Goal: Check status: Check status

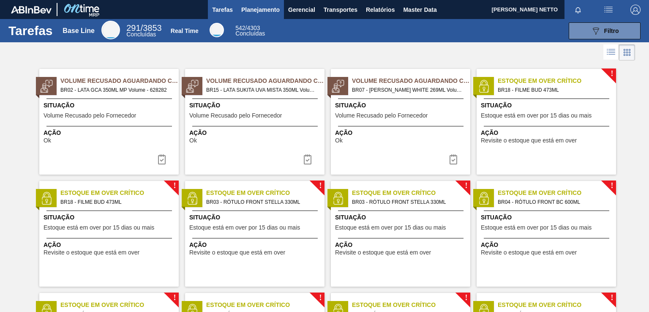
click at [256, 14] on span "Planejamento" at bounding box center [260, 10] width 38 height 10
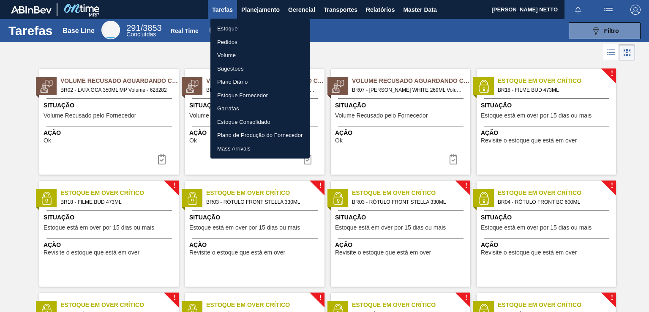
click at [232, 42] on li "Pedidos" at bounding box center [259, 42] width 99 height 14
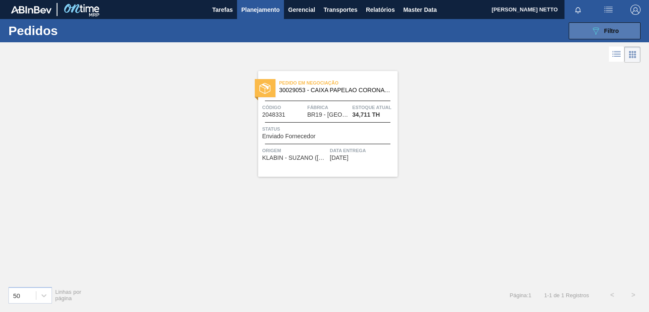
click at [603, 27] on div "089F7B8B-B2A5-4AFE-B5C0-19BA573D28AC Filtro" at bounding box center [605, 31] width 28 height 10
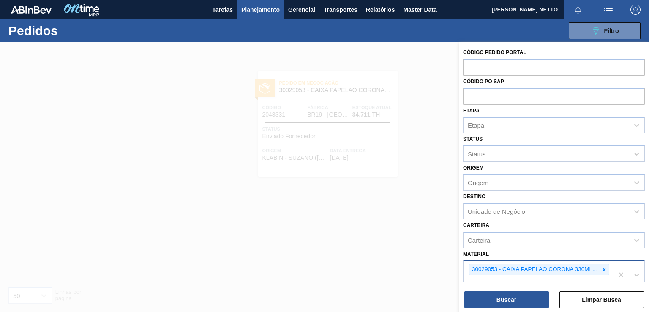
click at [600, 267] on div at bounding box center [603, 269] width 9 height 11
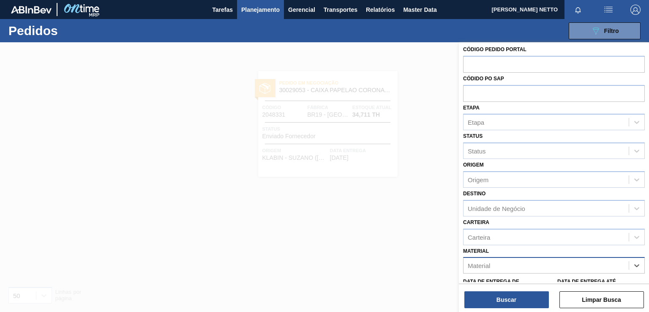
paste input "30030668"
type input "30030668"
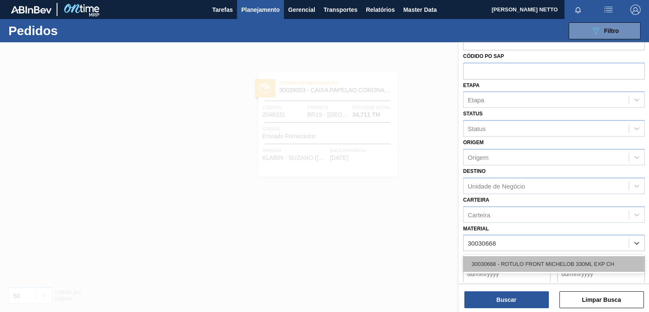
scroll to position [45, 0]
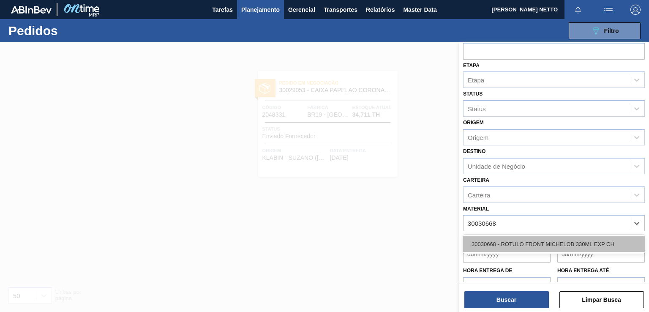
click at [504, 237] on div "30030668 - ROTULO FRONT MICHELOB 330ML EXP CH" at bounding box center [554, 244] width 182 height 16
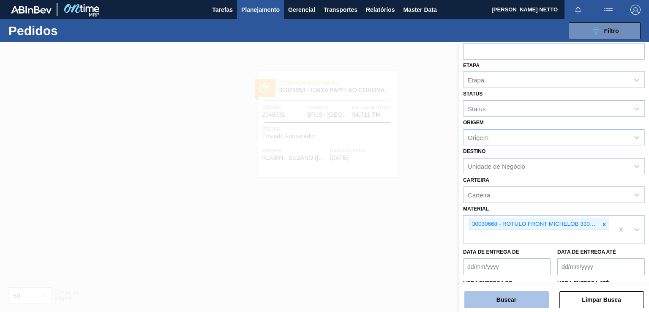
click at [509, 297] on button "Buscar" at bounding box center [506, 299] width 84 height 17
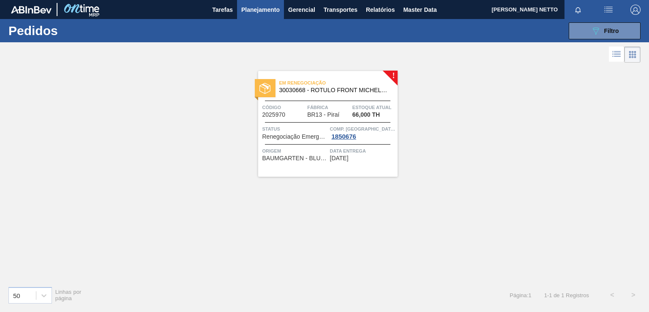
click at [338, 160] on span "[DATE]" at bounding box center [339, 158] width 19 height 6
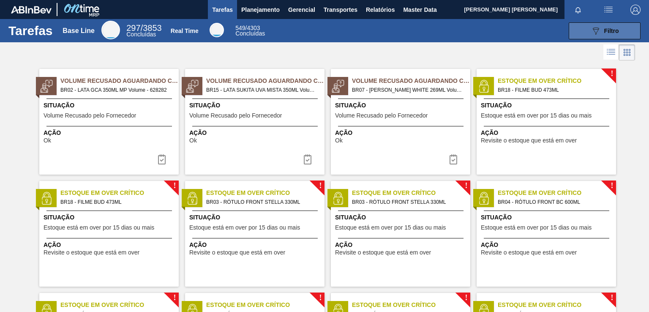
click at [601, 33] on div "089F7B8B-B2A5-4AFE-B5C0-19BA573D28AC Filtro" at bounding box center [605, 31] width 28 height 10
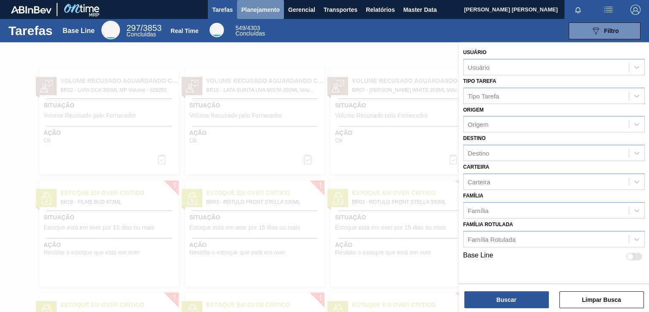
click at [267, 5] on span "Planejamento" at bounding box center [260, 10] width 38 height 10
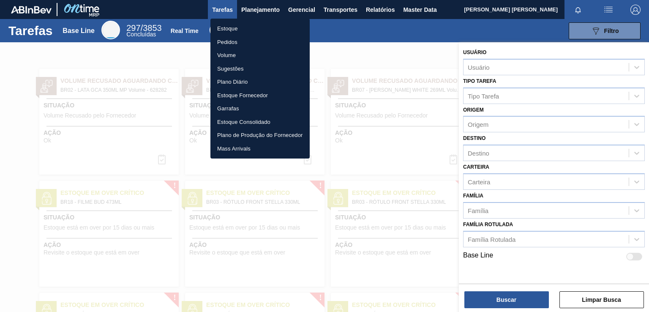
click at [236, 42] on li "Pedidos" at bounding box center [259, 42] width 99 height 14
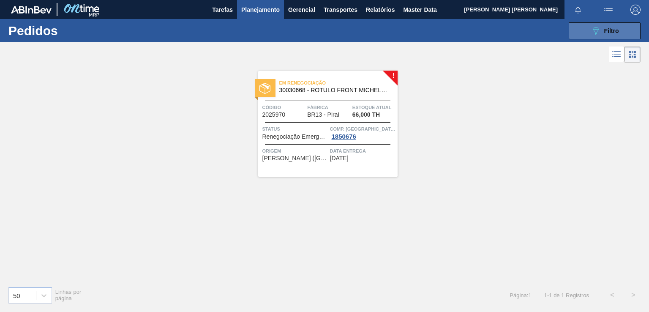
click at [595, 27] on icon at bounding box center [596, 30] width 6 height 7
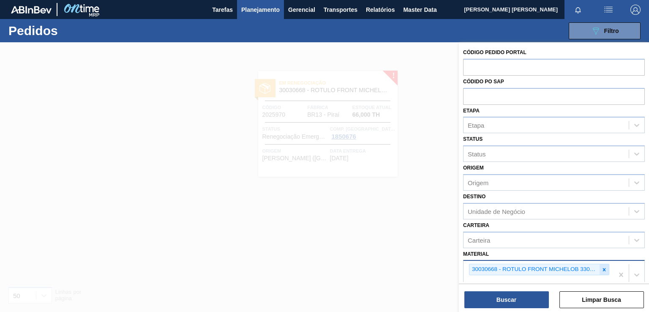
click at [602, 270] on icon at bounding box center [604, 270] width 6 height 6
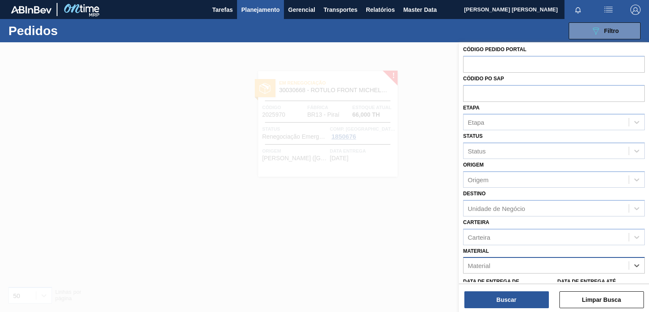
paste input "30012280"
type input "30012280"
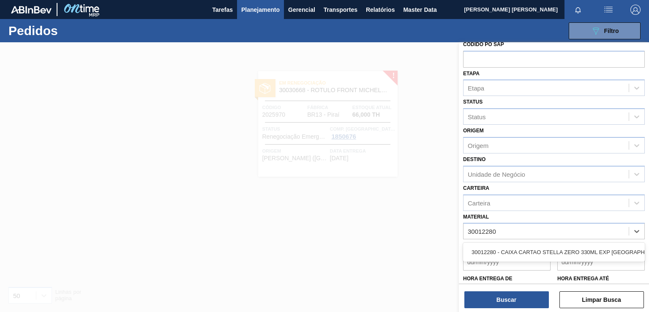
scroll to position [74, 0]
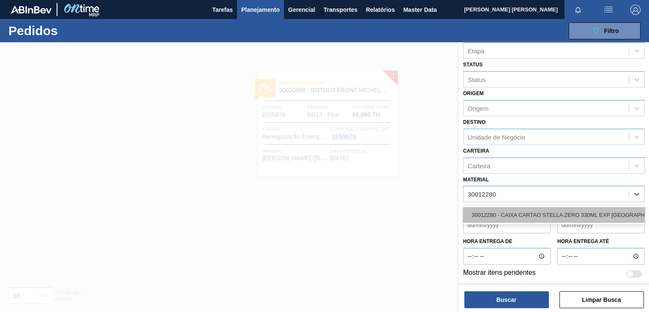
click at [503, 215] on div "30012280 - CAIXA CARTAO STELLA ZERO 330ML EXP [GEOGRAPHIC_DATA]" at bounding box center [554, 215] width 182 height 16
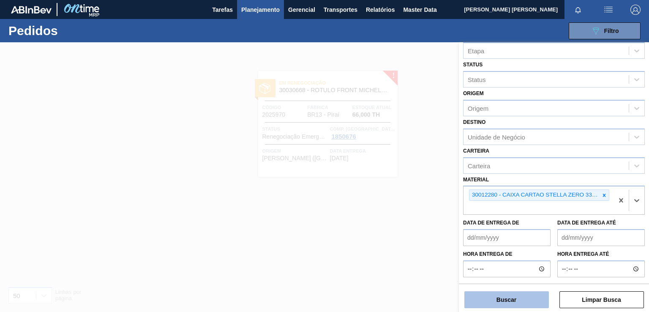
click at [501, 298] on button "Buscar" at bounding box center [506, 299] width 84 height 17
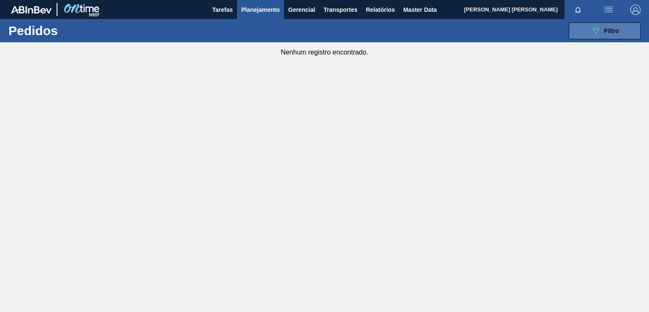
click at [598, 32] on icon "089F7B8B-B2A5-4AFE-B5C0-19BA573D28AC" at bounding box center [596, 31] width 10 height 10
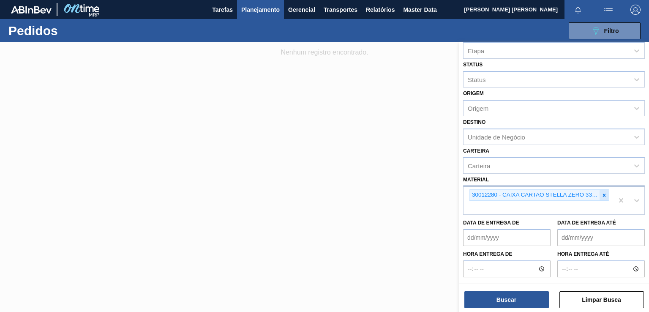
click at [605, 196] on icon at bounding box center [604, 195] width 6 height 6
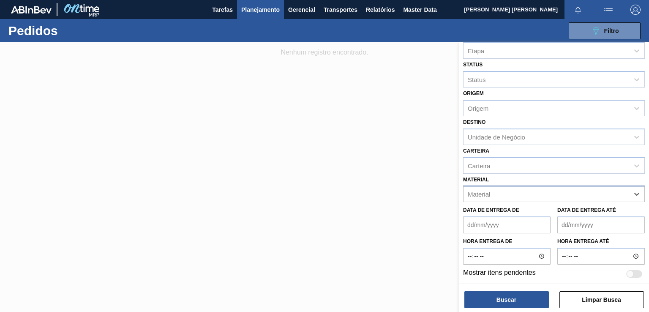
paste input "30012282"
type input "30012282"
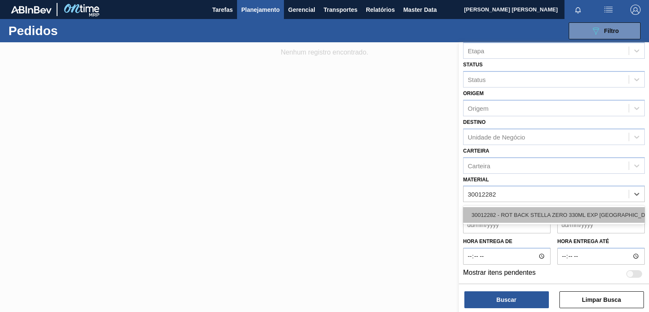
click at [535, 210] on div "30012282 - ROT BACK STELLA ZERO 330ML EXP [GEOGRAPHIC_DATA]" at bounding box center [554, 215] width 182 height 16
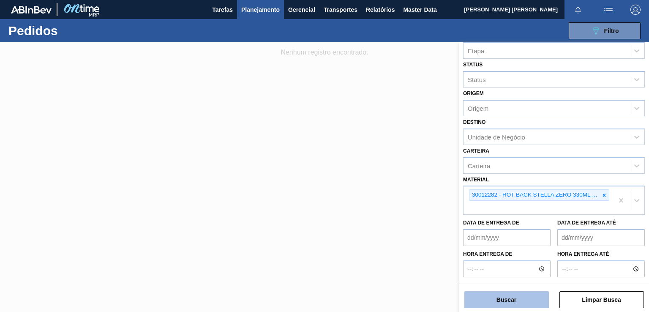
click at [510, 295] on button "Buscar" at bounding box center [506, 299] width 84 height 17
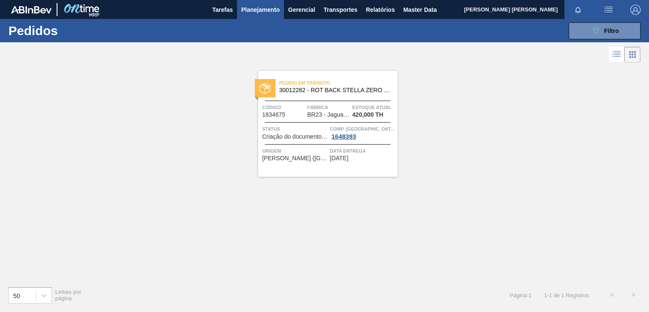
click at [372, 157] on div "Data Entrega [DATE]" at bounding box center [362, 154] width 65 height 15
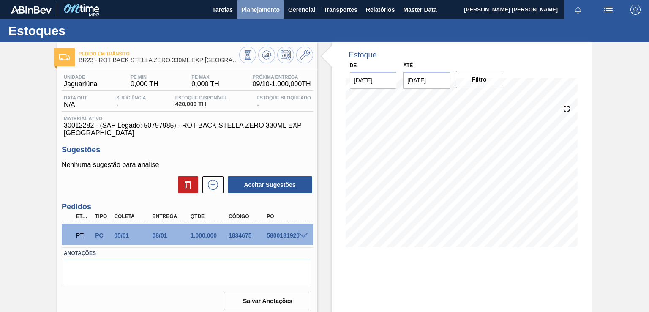
click at [268, 10] on span "Planejamento" at bounding box center [260, 10] width 38 height 10
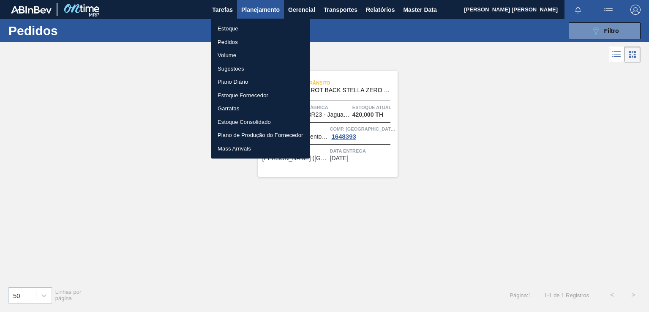
click at [414, 241] on div at bounding box center [324, 156] width 649 height 312
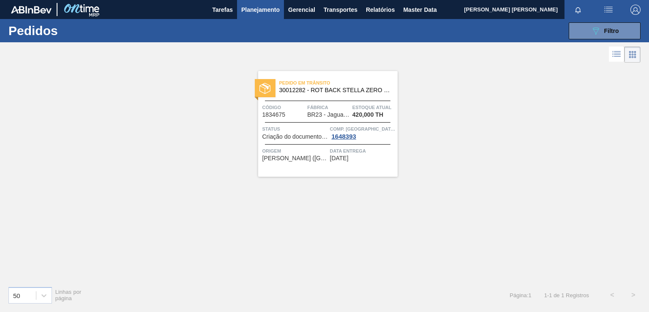
click at [362, 165] on div "Pedido [PERSON_NAME] 30012282 - ROT BACK STELLA ZERO 330ML EXP [GEOGRAPHIC_DATA…" at bounding box center [327, 124] width 139 height 106
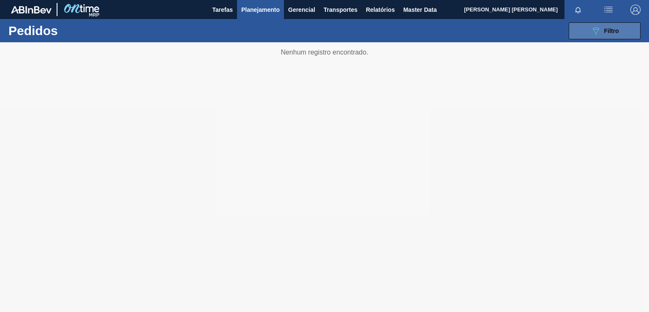
click at [610, 30] on span "Filtro" at bounding box center [611, 30] width 15 height 7
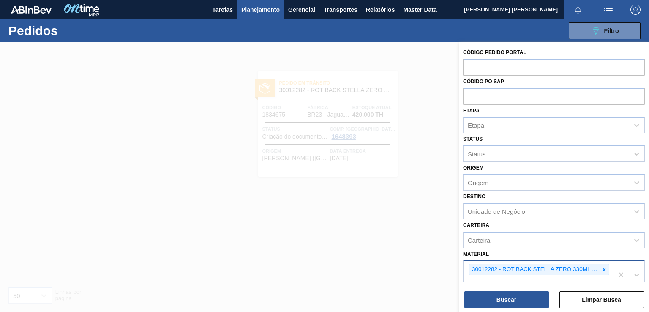
click at [602, 267] on icon at bounding box center [604, 270] width 6 height 6
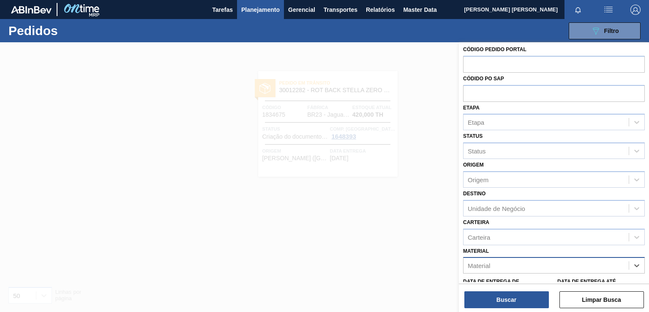
paste input "30012284"
type input "30012284"
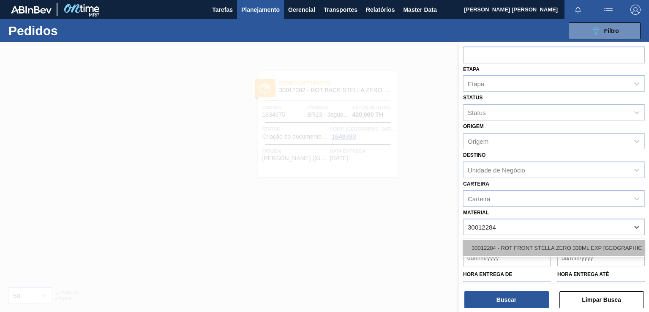
scroll to position [74, 0]
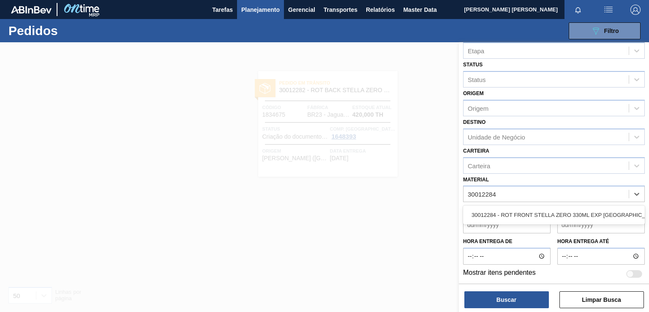
drag, startPoint x: 500, startPoint y: 215, endPoint x: 502, endPoint y: 227, distance: 12.0
click at [499, 215] on div "30012284 - ROT FRONT STELLA ZERO 330ML EXP [GEOGRAPHIC_DATA]" at bounding box center [554, 215] width 182 height 16
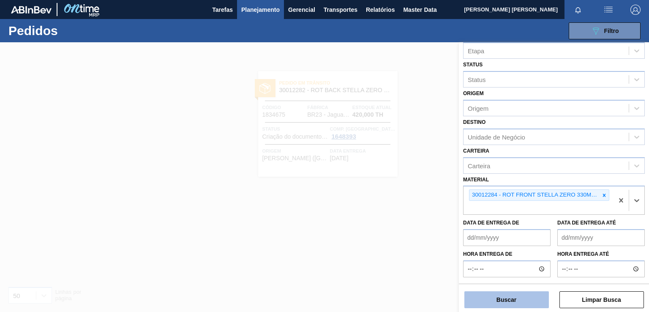
click at [503, 301] on button "Buscar" at bounding box center [506, 299] width 84 height 17
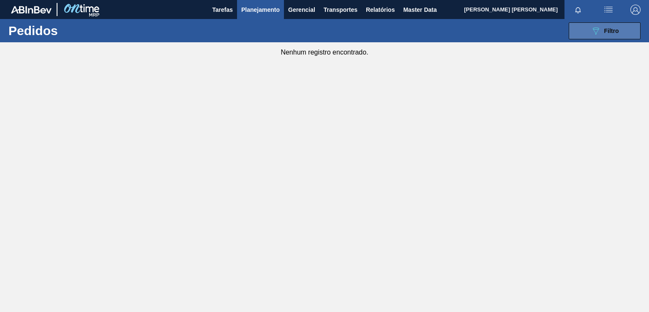
click at [610, 31] on span "Filtro" at bounding box center [611, 30] width 15 height 7
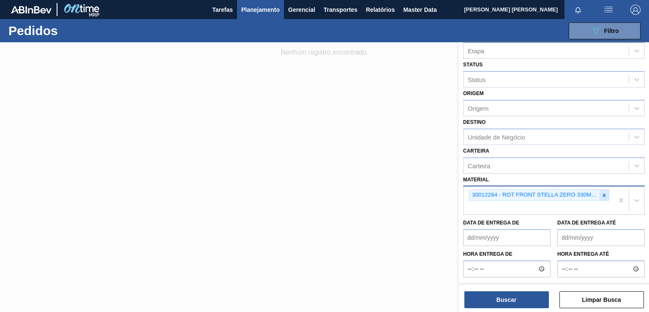
click at [603, 192] on icon at bounding box center [604, 195] width 6 height 6
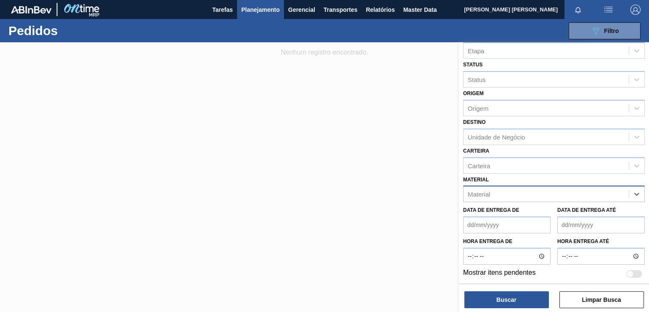
paste input "30012282"
type input "30012282"
click at [523, 212] on div "30012282 - ROT BACK STELLA ZERO 330ML EXP [GEOGRAPHIC_DATA]" at bounding box center [554, 215] width 182 height 16
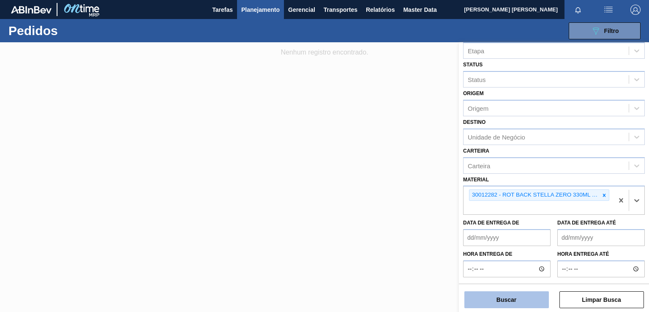
click at [506, 301] on button "Buscar" at bounding box center [506, 299] width 84 height 17
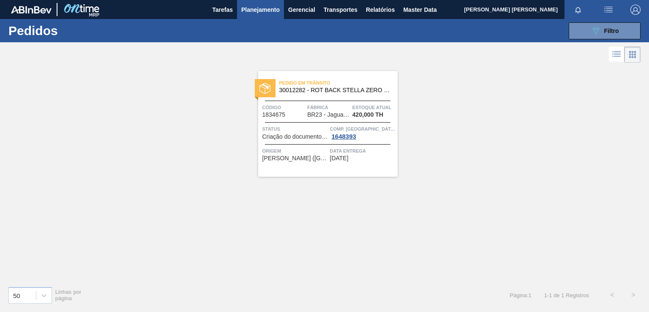
click at [375, 164] on div "Pedido [PERSON_NAME] 30012282 - ROT BACK STELLA ZERO 330ML EXP [GEOGRAPHIC_DATA…" at bounding box center [327, 124] width 139 height 106
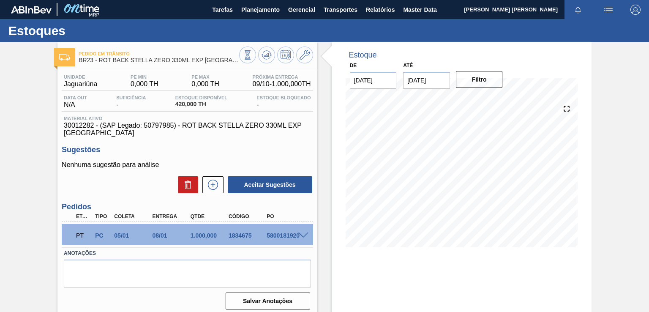
click at [306, 234] on span at bounding box center [303, 235] width 10 height 6
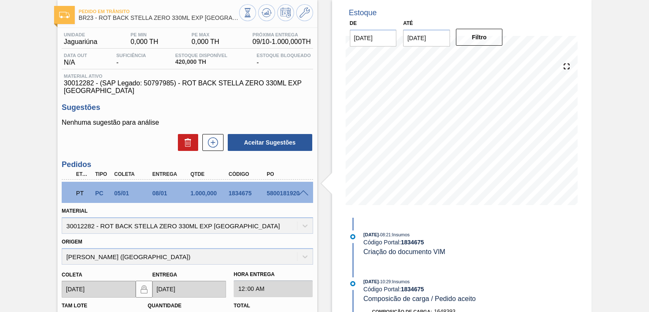
click at [607, 240] on div "Pedido [PERSON_NAME] BR23 - ROT BACK STELLA ZERO 330ML EXP CHILE Unidade Jaguar…" at bounding box center [324, 239] width 649 height 479
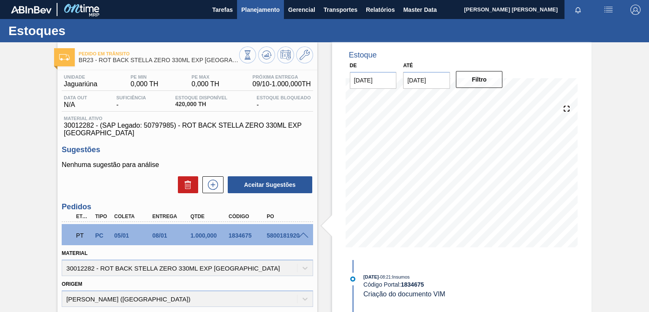
click at [259, 10] on span "Planejamento" at bounding box center [260, 10] width 38 height 10
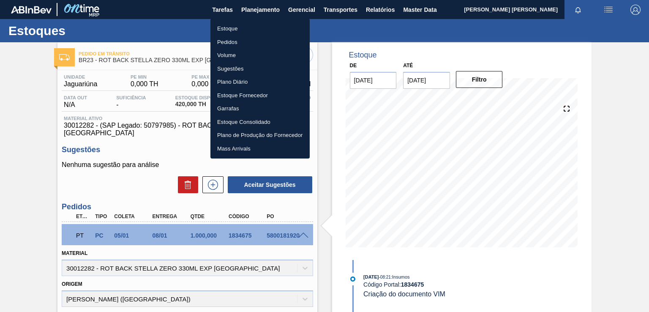
click at [243, 39] on li "Pedidos" at bounding box center [259, 42] width 99 height 14
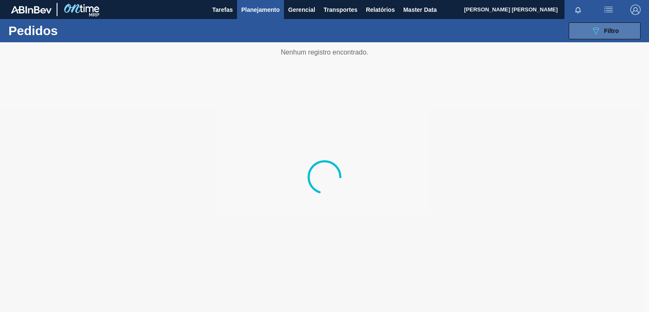
click at [587, 32] on button "089F7B8B-B2A5-4AFE-B5C0-19BA573D28AC Filtro" at bounding box center [605, 30] width 72 height 17
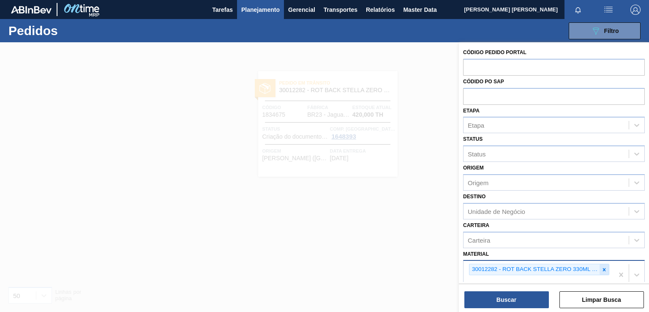
click at [603, 268] on icon at bounding box center [604, 269] width 3 height 3
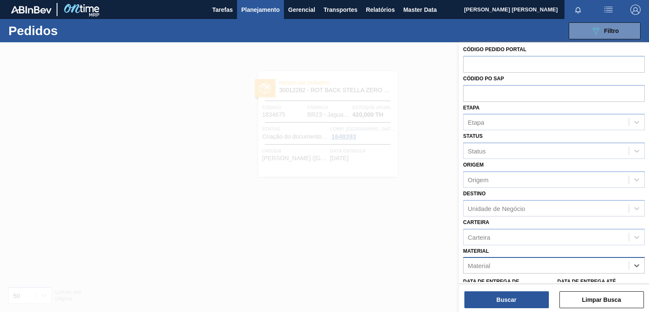
paste input "30012285"
type input "30012285"
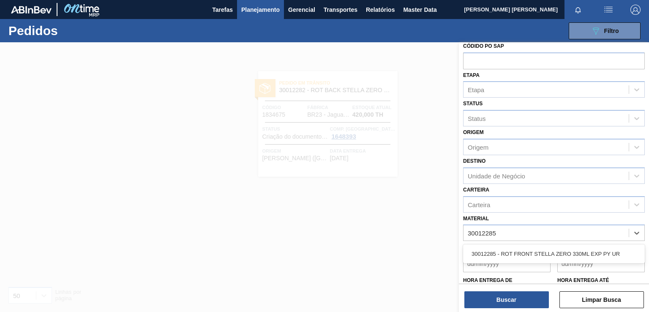
scroll to position [74, 0]
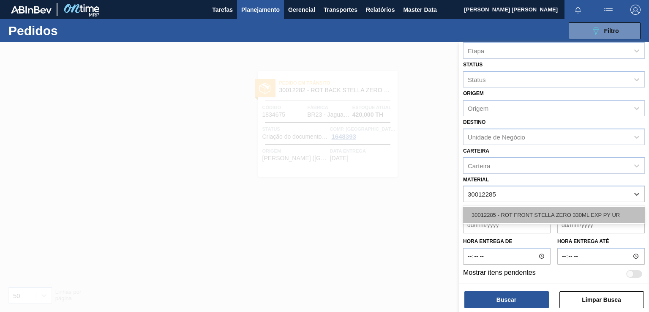
click at [504, 212] on div "30012285 - ROT FRONT STELLA ZERO 330ML EXP PY UR" at bounding box center [554, 215] width 182 height 16
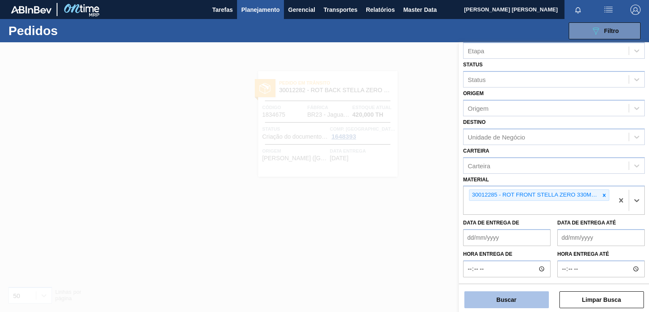
click at [491, 299] on button "Buscar" at bounding box center [506, 299] width 84 height 17
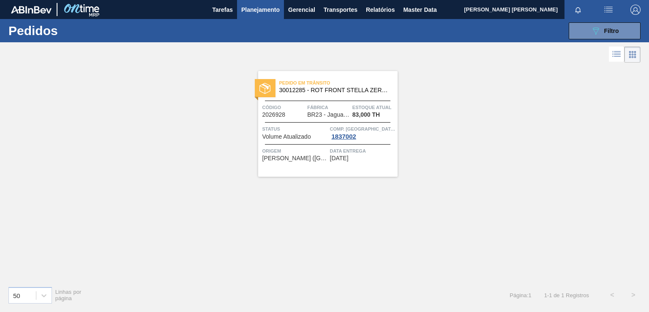
click at [373, 165] on div "Pedido [PERSON_NAME] 30012285 - ROT FRONT STELLA ZERO 330ML EXP PY UR Código 20…" at bounding box center [327, 124] width 139 height 106
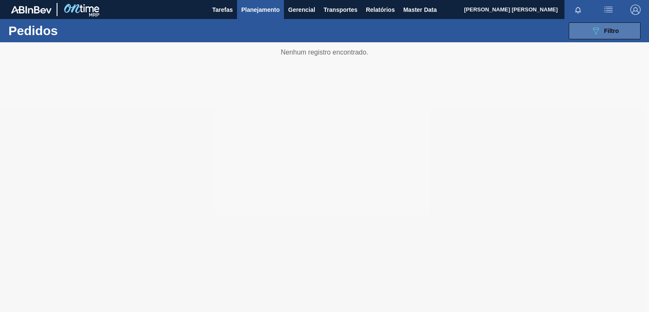
click at [614, 29] on span "Filtro" at bounding box center [611, 30] width 15 height 7
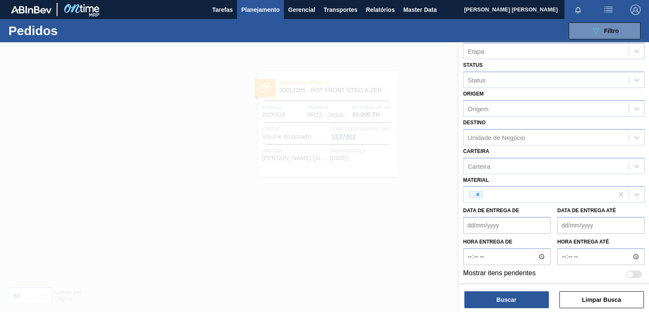
scroll to position [74, 0]
click at [479, 194] on icon at bounding box center [478, 194] width 6 height 6
click at [492, 193] on div "Material" at bounding box center [545, 194] width 165 height 12
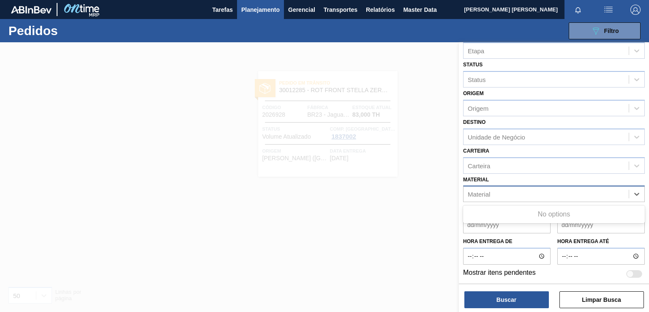
paste input "30012283"
type input "30012283"
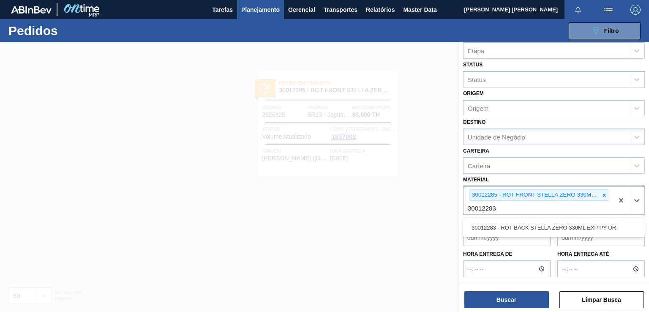
click at [525, 223] on div "30012283 - ROT BACK STELLA ZERO 330ML EXP PY UR" at bounding box center [554, 228] width 182 height 16
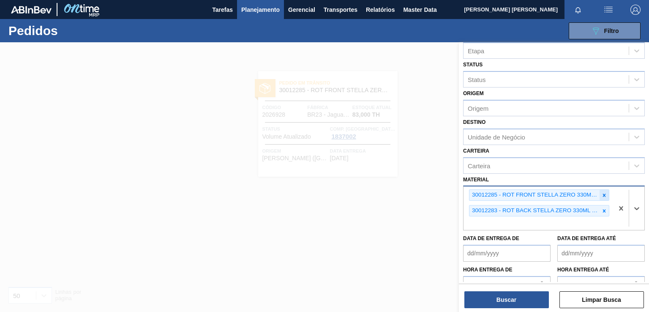
click at [602, 195] on icon at bounding box center [604, 195] width 6 height 6
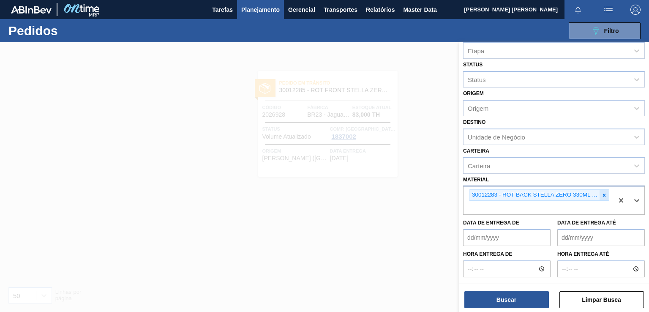
click at [601, 195] on icon at bounding box center [604, 195] width 6 height 6
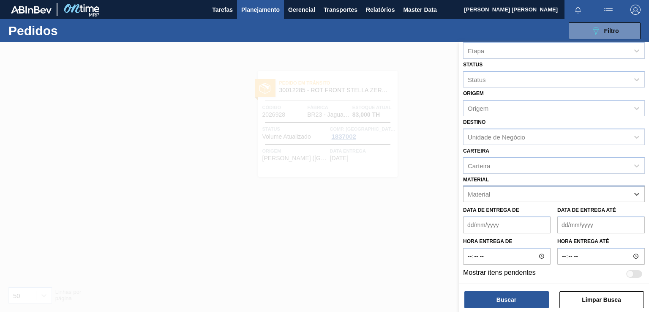
paste input "30012283"
type input "30012283"
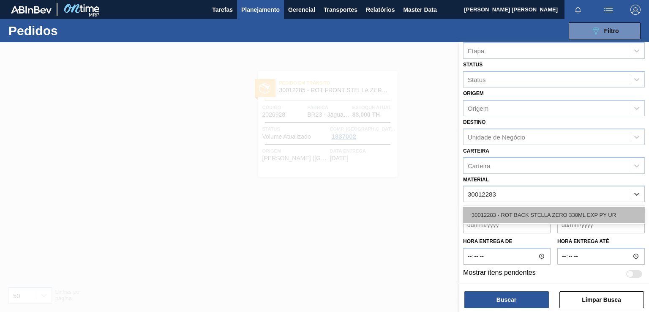
click at [522, 212] on div "30012283 - ROT BACK STELLA ZERO 330ML EXP PY UR" at bounding box center [554, 215] width 182 height 16
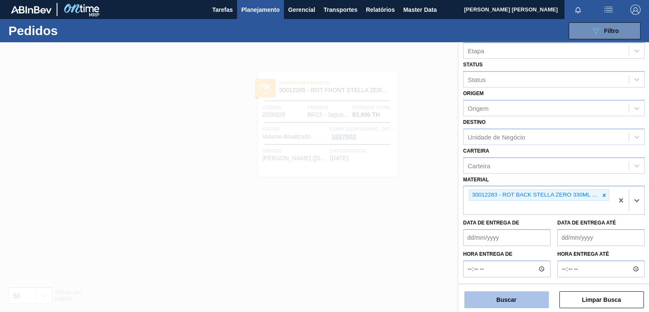
click at [501, 300] on button "Buscar" at bounding box center [506, 299] width 84 height 17
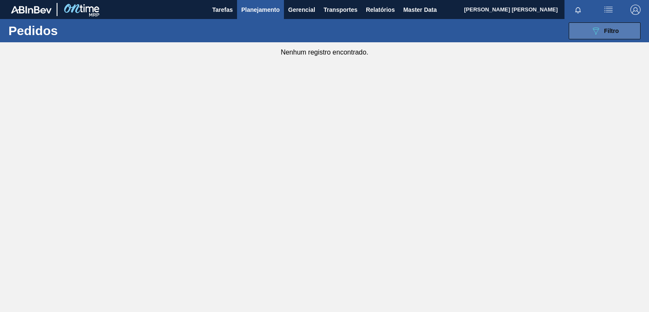
click at [602, 34] on div "089F7B8B-B2A5-4AFE-B5C0-19BA573D28AC Filtro" at bounding box center [605, 31] width 28 height 10
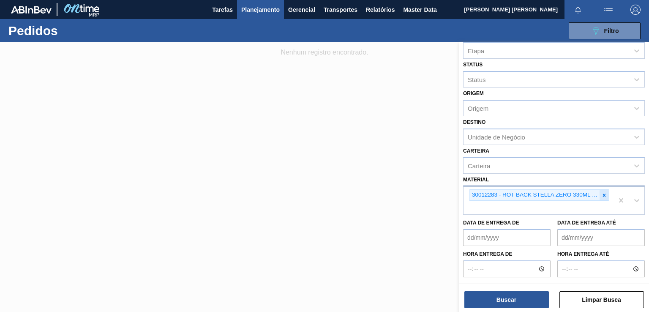
click at [602, 193] on icon at bounding box center [604, 195] width 6 height 6
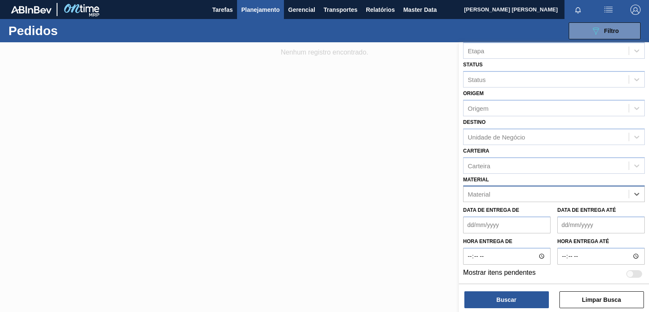
paste input "30012281"
type input "30012281"
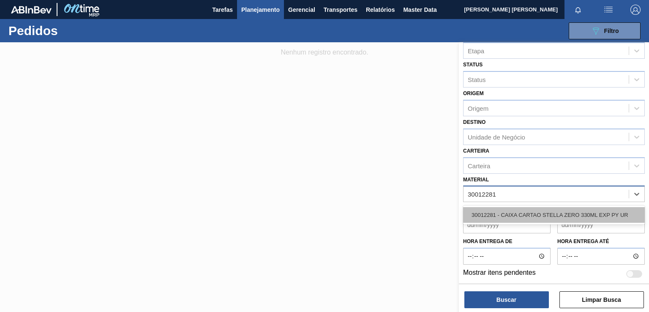
click at [502, 209] on div "30012281 - CAIXA CARTAO STELLA ZERO 330ML EXP PY UR" at bounding box center [554, 215] width 182 height 16
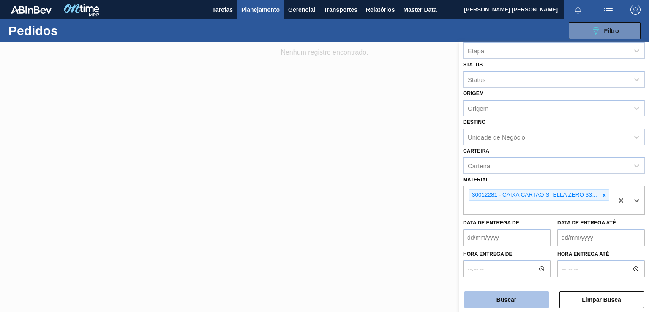
click at [494, 299] on button "Buscar" at bounding box center [506, 299] width 84 height 17
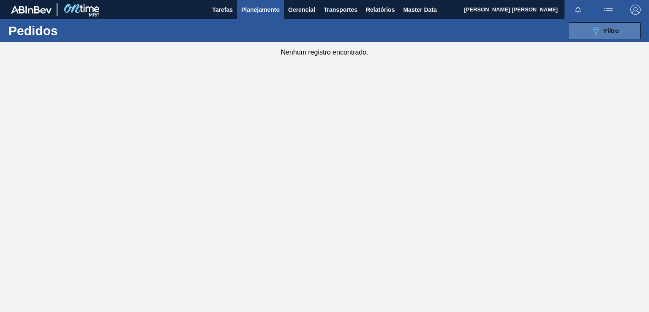
click at [595, 28] on icon "089F7B8B-B2A5-4AFE-B5C0-19BA573D28AC" at bounding box center [596, 31] width 10 height 10
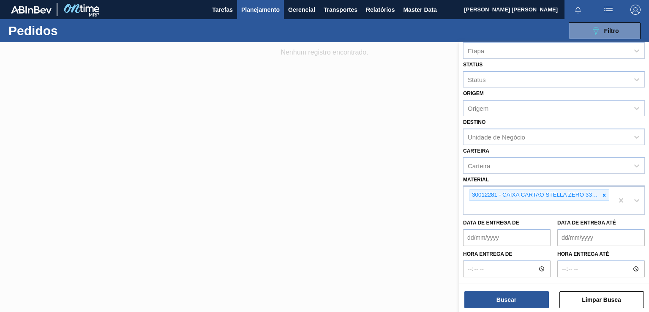
drag, startPoint x: 606, startPoint y: 193, endPoint x: 584, endPoint y: 193, distance: 22.0
click at [605, 193] on icon at bounding box center [604, 195] width 6 height 6
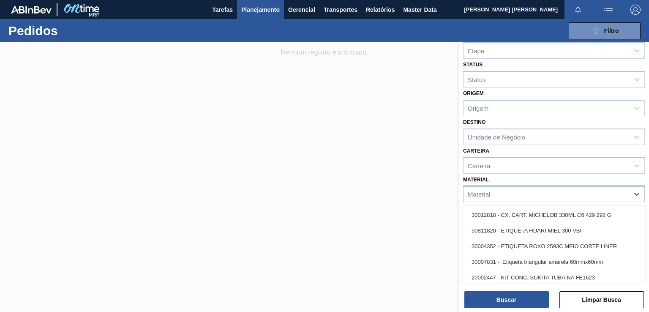
click at [570, 197] on div "Material" at bounding box center [545, 194] width 165 height 12
paste input "30012287"
type input "30012287"
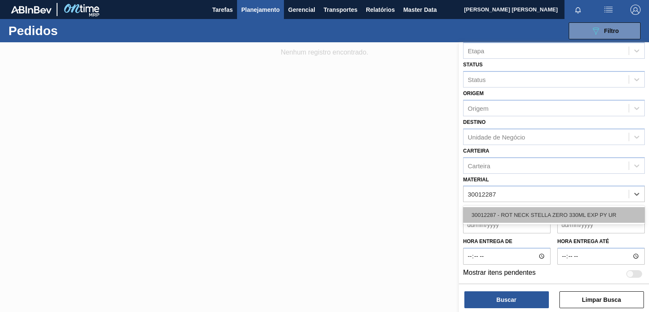
click at [527, 215] on div "30012287 - ROT NECK STELLA ZERO 330ML EXP PY UR" at bounding box center [554, 215] width 182 height 16
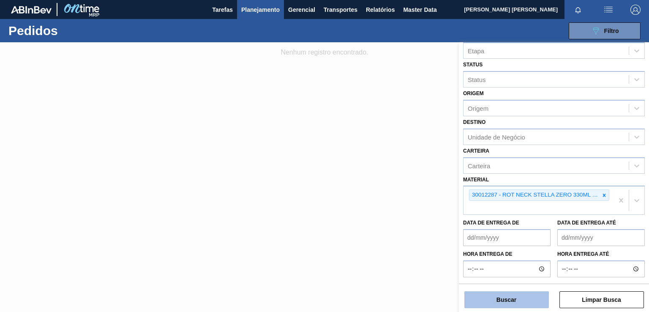
click at [514, 300] on button "Buscar" at bounding box center [506, 299] width 84 height 17
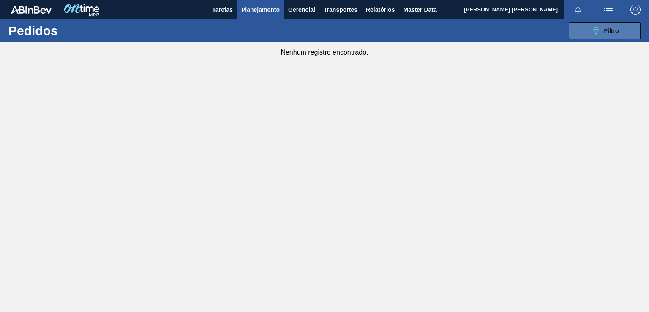
click at [604, 32] on span "Filtro" at bounding box center [611, 30] width 15 height 7
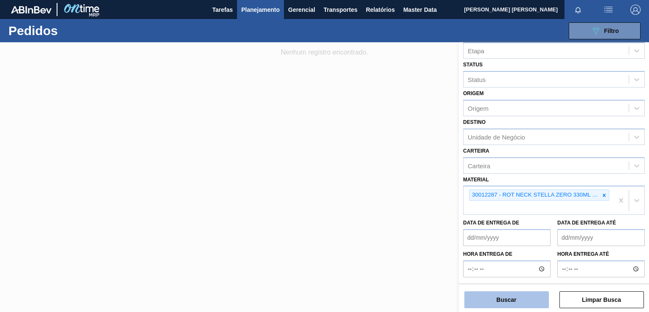
click at [528, 296] on button "Buscar" at bounding box center [506, 299] width 84 height 17
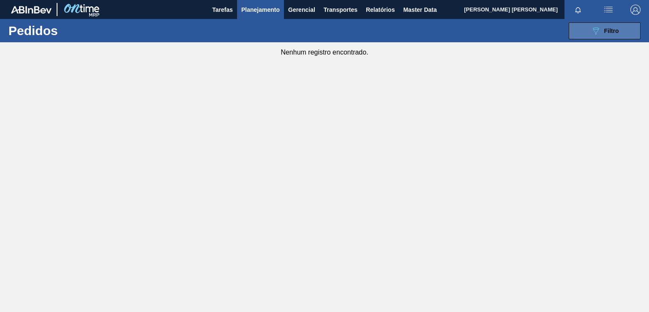
click at [593, 29] on icon "089F7B8B-B2A5-4AFE-B5C0-19BA573D28AC" at bounding box center [596, 31] width 10 height 10
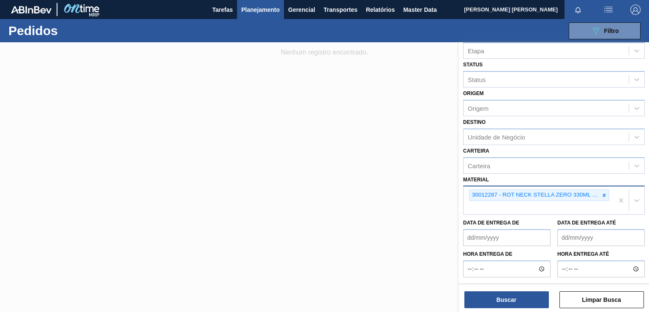
click at [604, 192] on icon at bounding box center [604, 195] width 6 height 6
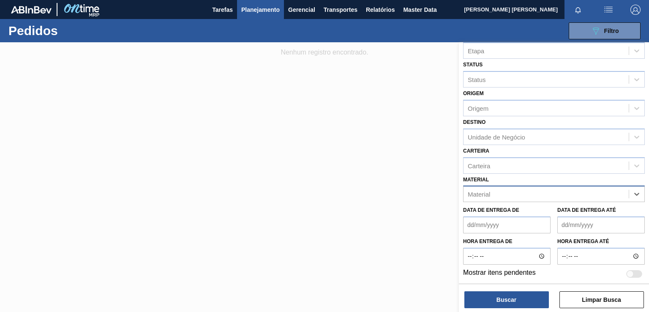
paste input "162,000"
type input "162,000"
click at [517, 193] on div "Material" at bounding box center [545, 194] width 165 height 12
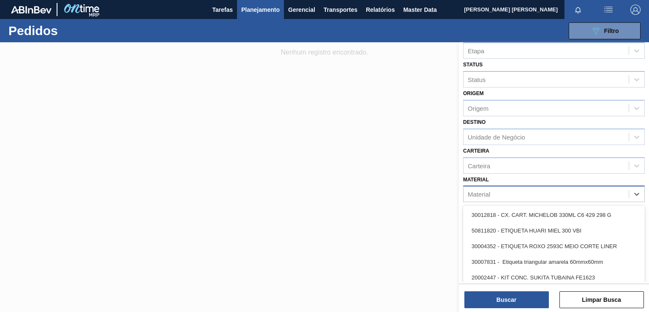
paste input "30012287"
type input "30012287"
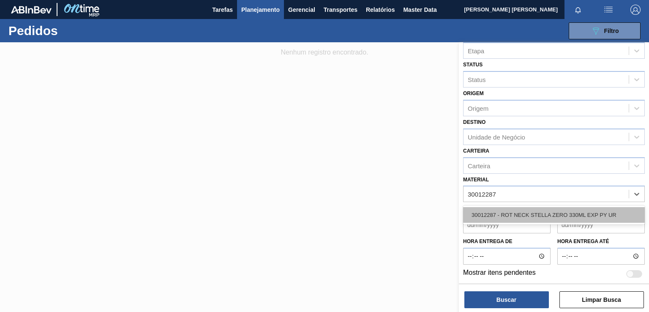
click at [507, 208] on div "30012287 - ROT NECK STELLA ZERO 330ML EXP PY UR" at bounding box center [554, 215] width 182 height 16
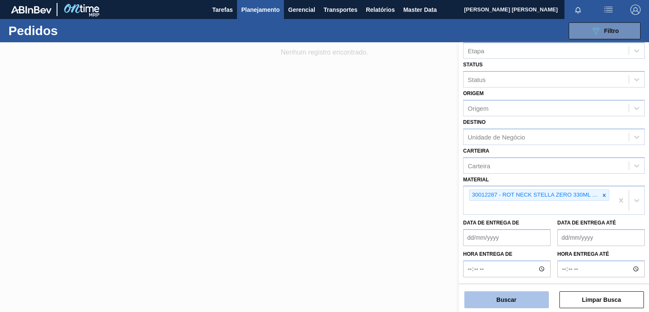
click at [508, 302] on button "Buscar" at bounding box center [506, 299] width 84 height 17
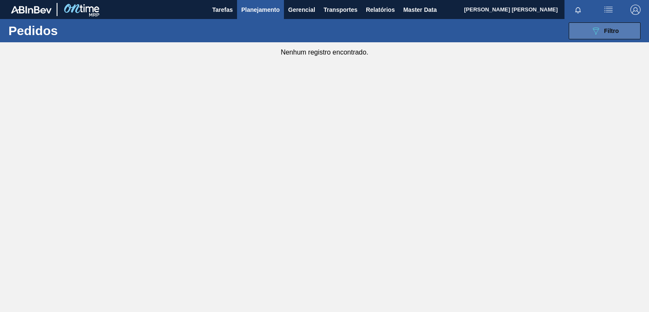
click at [587, 32] on button "089F7B8B-B2A5-4AFE-B5C0-19BA573D28AC Filtro" at bounding box center [605, 30] width 72 height 17
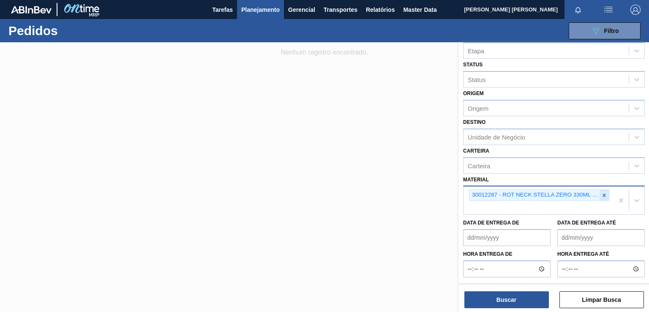
click at [600, 193] on div at bounding box center [603, 195] width 9 height 11
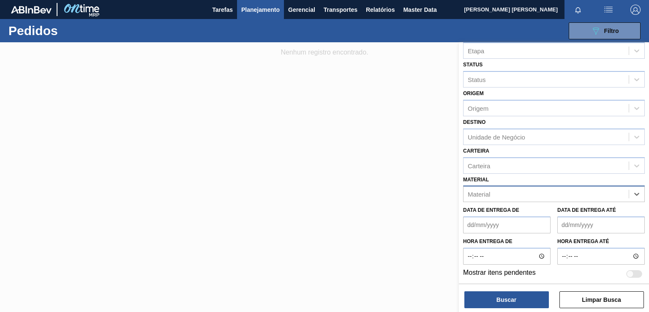
paste input "30005909"
type input "30005909"
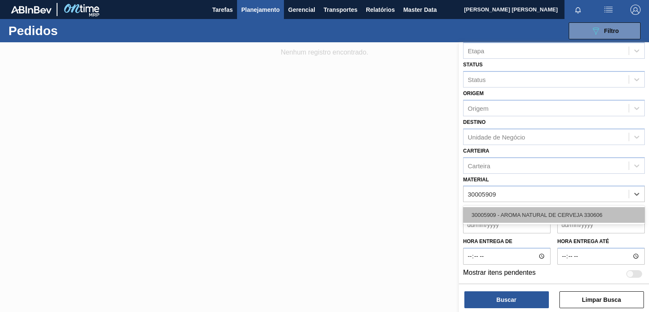
click at [509, 213] on div "30005909 - AROMA NATURAL DE CERVEJA 330606" at bounding box center [554, 215] width 182 height 16
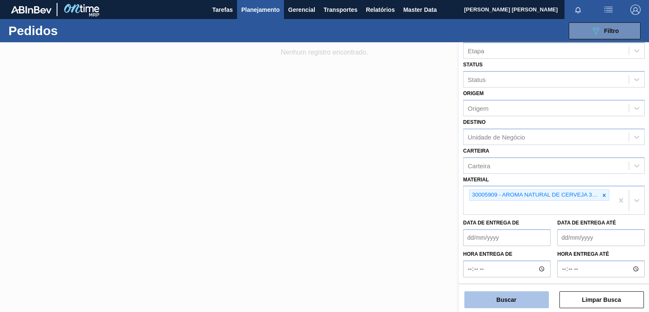
click at [507, 301] on button "Buscar" at bounding box center [506, 299] width 84 height 17
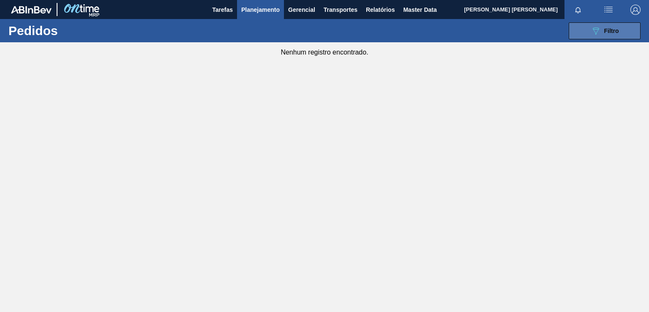
click at [606, 31] on span "Filtro" at bounding box center [611, 30] width 15 height 7
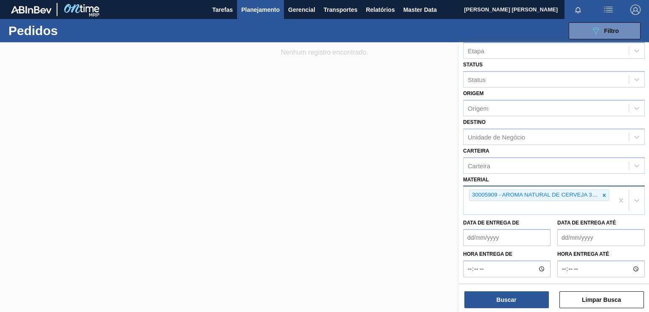
click at [603, 194] on icon at bounding box center [604, 194] width 3 height 3
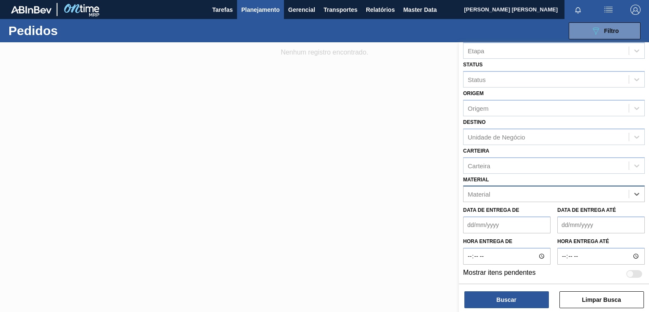
paste input "30012287"
type input "30012287"
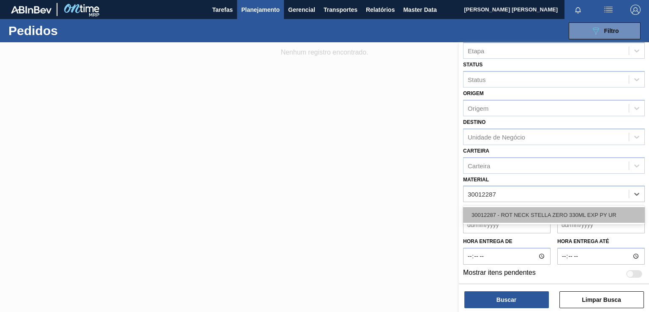
click at [528, 214] on div "30012287 - ROT NECK STELLA ZERO 330ML EXP PY UR" at bounding box center [554, 215] width 182 height 16
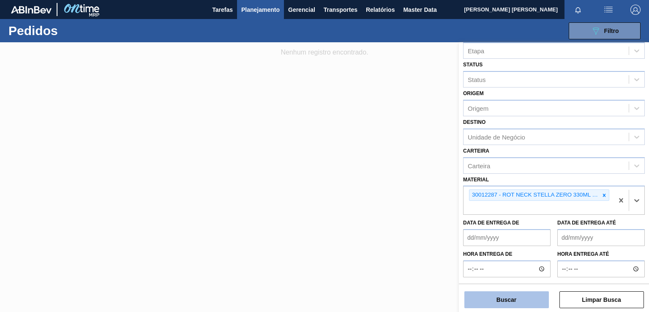
click at [504, 299] on button "Buscar" at bounding box center [506, 299] width 84 height 17
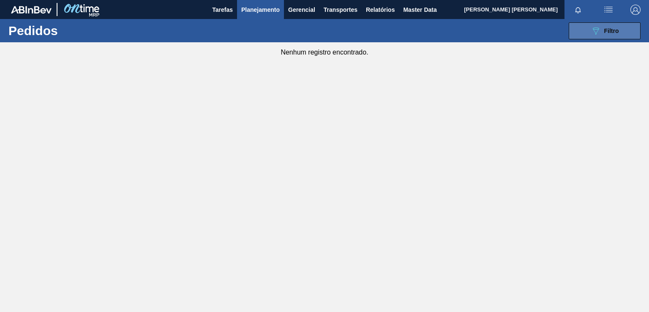
click at [611, 29] on span "Filtro" at bounding box center [611, 30] width 15 height 7
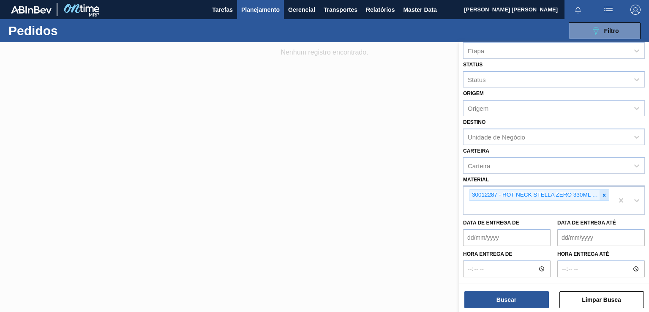
click at [603, 192] on icon at bounding box center [604, 195] width 6 height 6
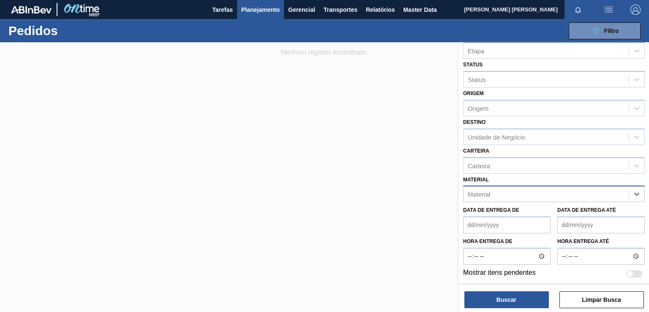
paste input "20008684"
type input "20008684"
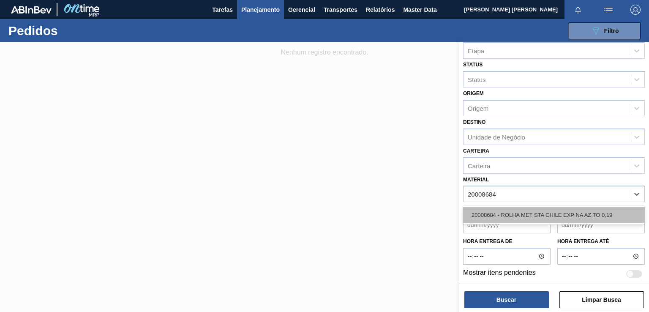
click at [525, 216] on div "20008684 - ROLHA MET STA CHILE EXP NA AZ TO 0,19" at bounding box center [554, 215] width 182 height 16
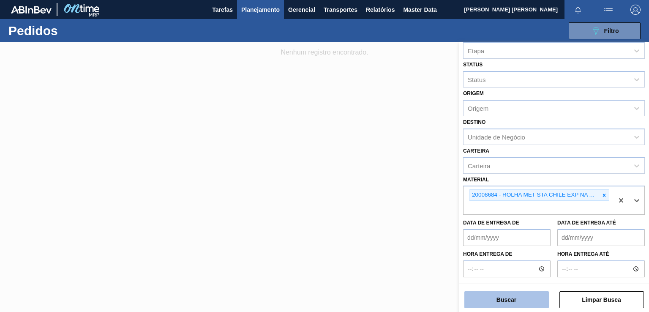
click at [512, 303] on button "Buscar" at bounding box center [506, 299] width 84 height 17
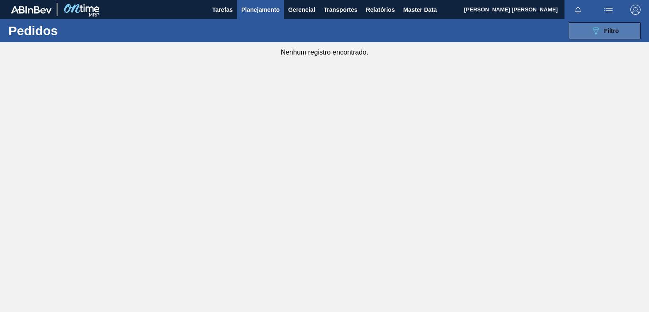
click at [607, 26] on div "089F7B8B-B2A5-4AFE-B5C0-19BA573D28AC Filtro" at bounding box center [605, 31] width 28 height 10
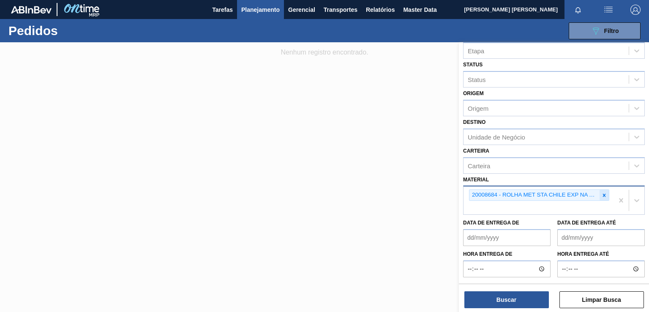
click at [600, 194] on div at bounding box center [603, 195] width 9 height 11
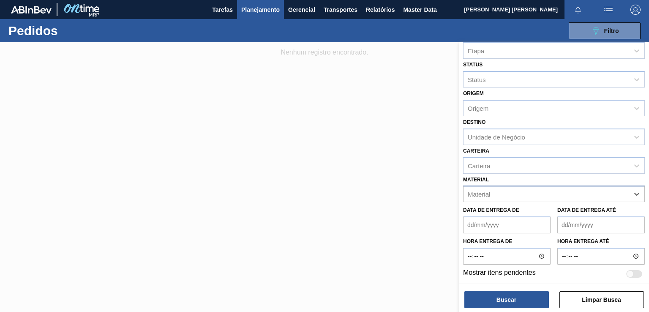
paste input "30005930"
type input "30005930"
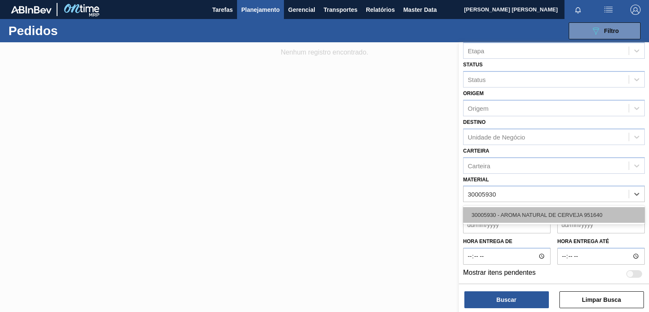
click at [523, 216] on div "30005930 - AROMA NATURAL DE CERVEJA 951640" at bounding box center [554, 215] width 182 height 16
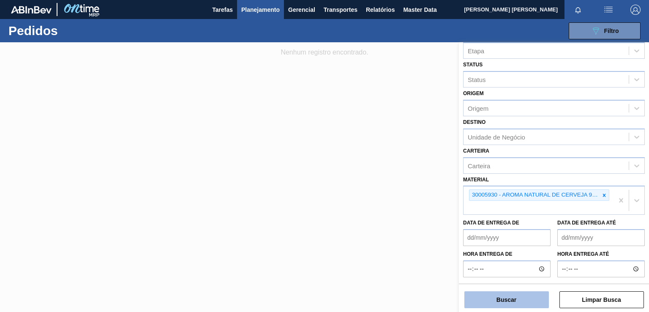
click at [500, 301] on button "Buscar" at bounding box center [506, 299] width 84 height 17
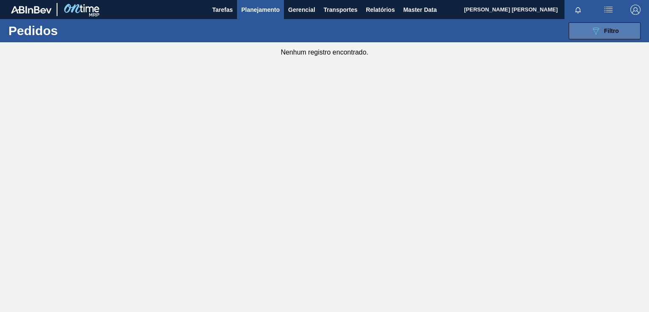
click at [588, 31] on button "089F7B8B-B2A5-4AFE-B5C0-19BA573D28AC Filtro" at bounding box center [605, 30] width 72 height 17
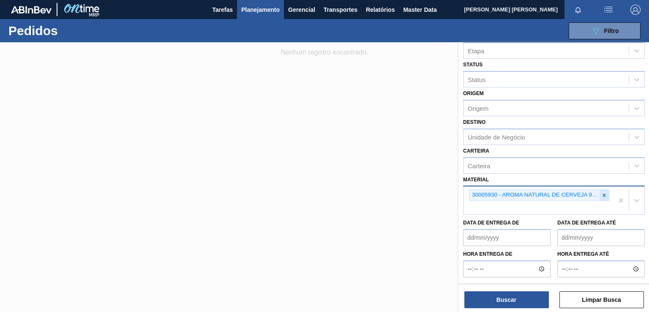
click at [602, 193] on icon at bounding box center [604, 195] width 6 height 6
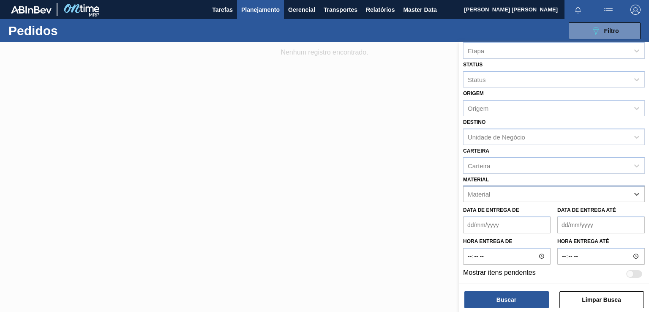
paste input "30012285"
type input "30012285"
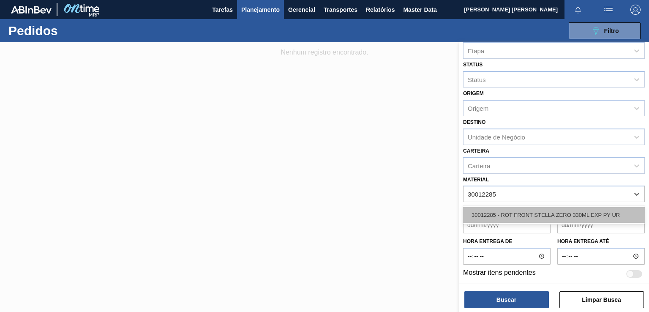
click at [528, 212] on div "30012285 - ROT FRONT STELLA ZERO 330ML EXP PY UR" at bounding box center [554, 215] width 182 height 16
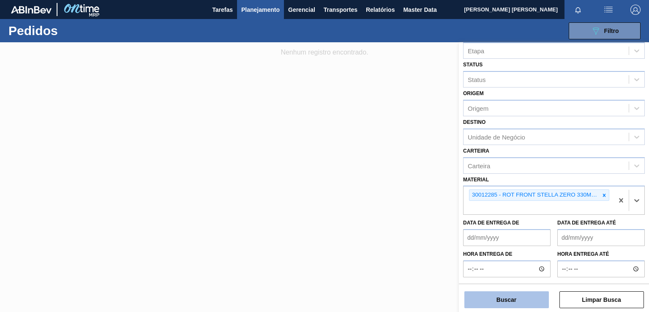
click at [526, 297] on button "Buscar" at bounding box center [506, 299] width 84 height 17
